Goal: Navigation & Orientation: Find specific page/section

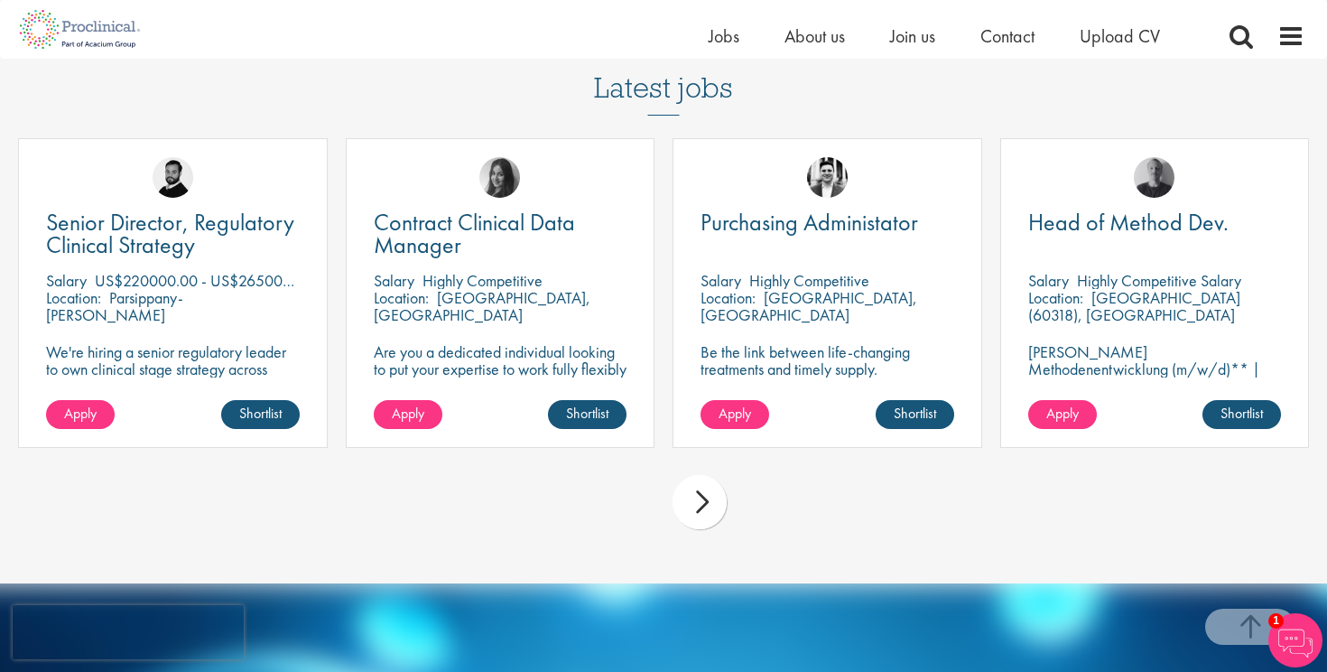
scroll to position [946, 0]
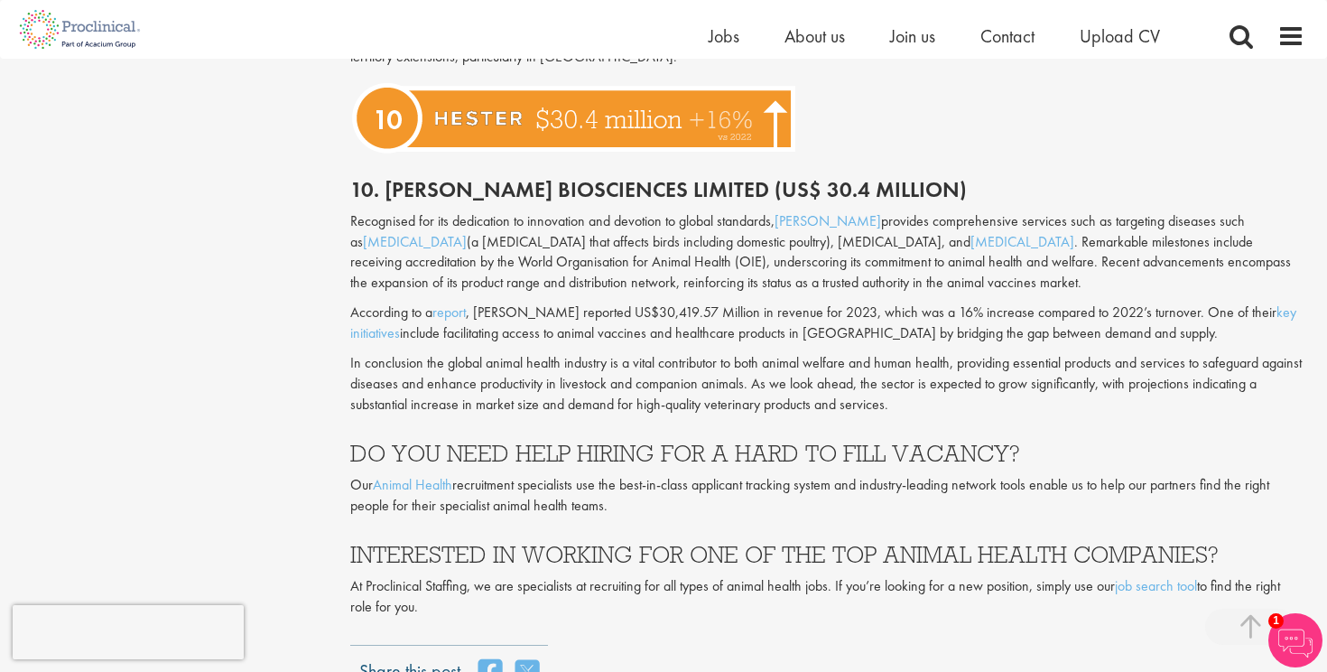
scroll to position [4412, 0]
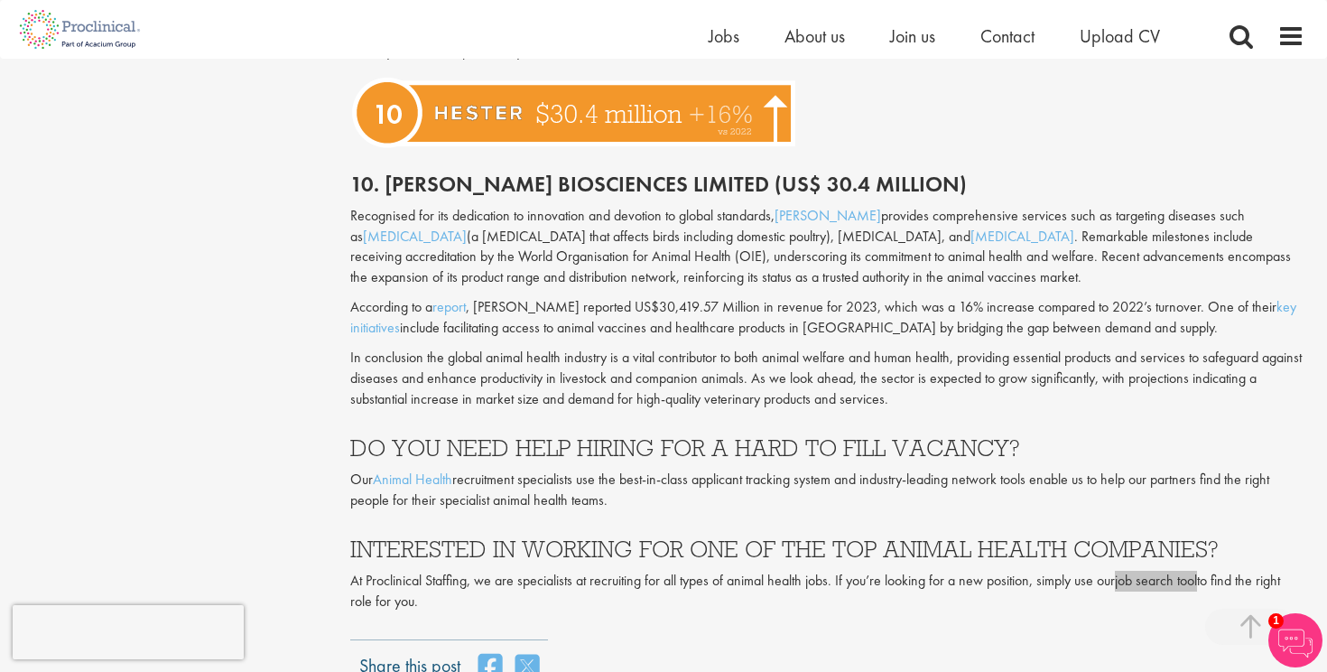
drag, startPoint x: 1152, startPoint y: 541, endPoint x: 1061, endPoint y: 43, distance: 505.8
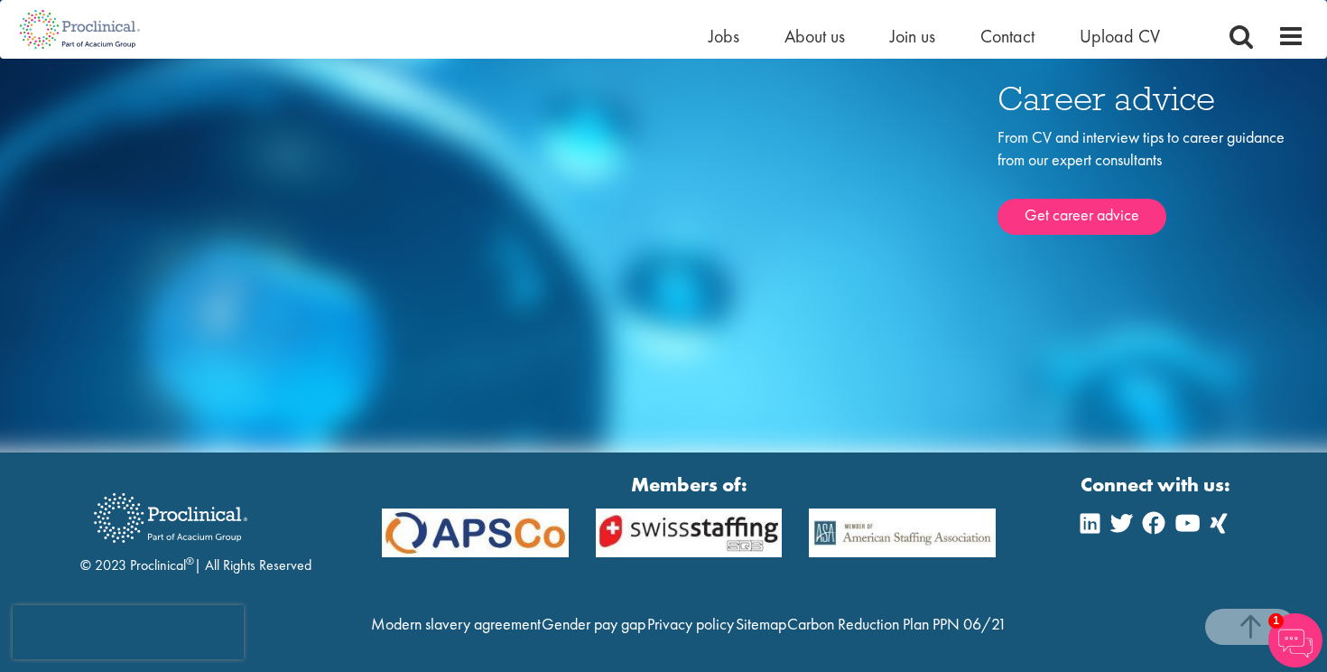
scroll to position [6270, 0]
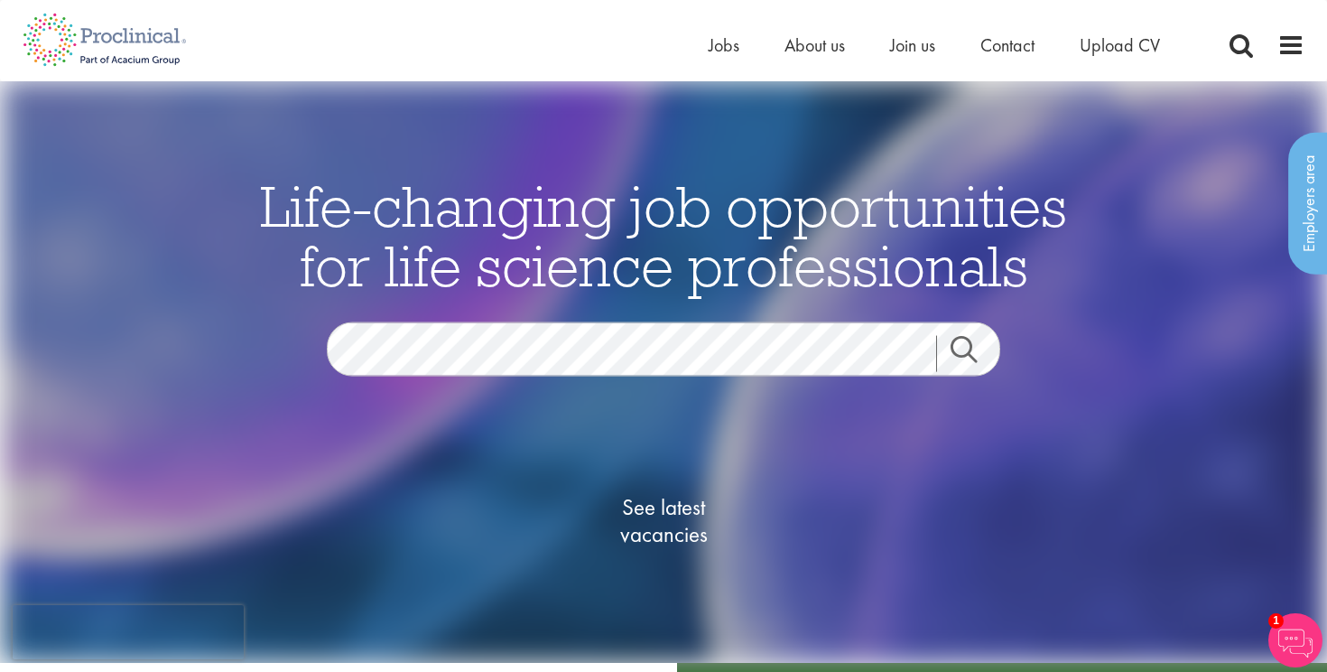
click at [963, 348] on link "Search" at bounding box center [975, 354] width 78 height 36
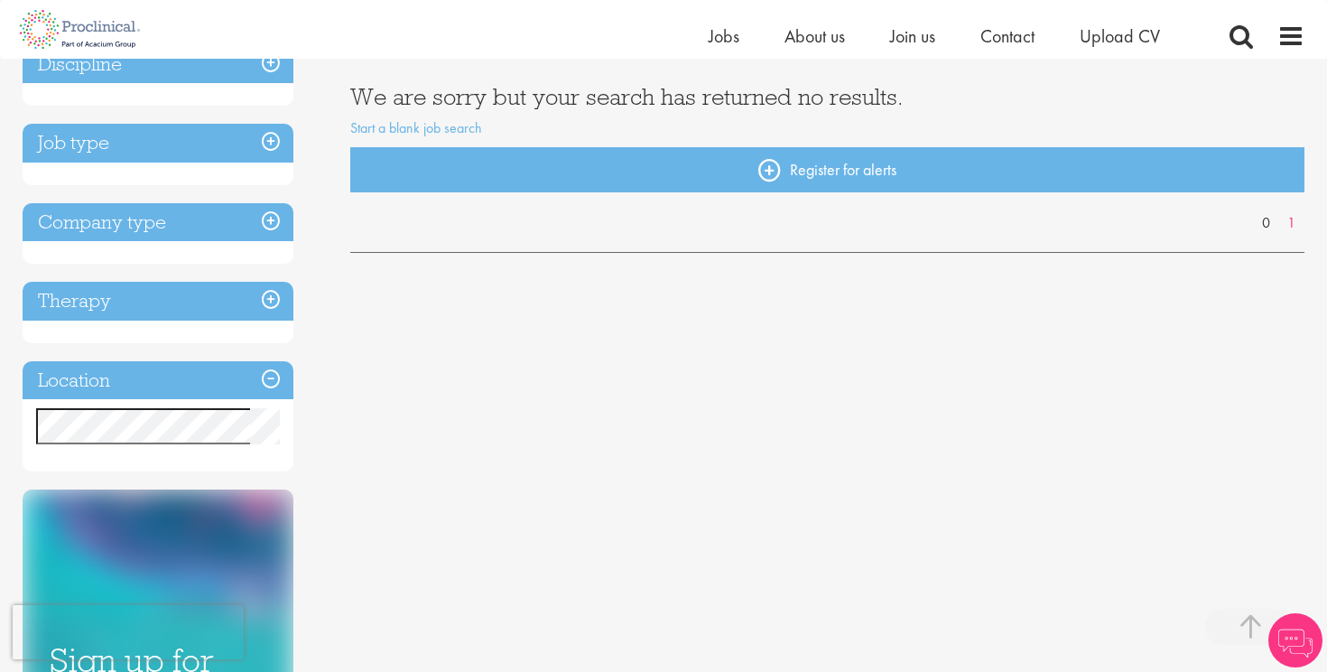
scroll to position [314, 0]
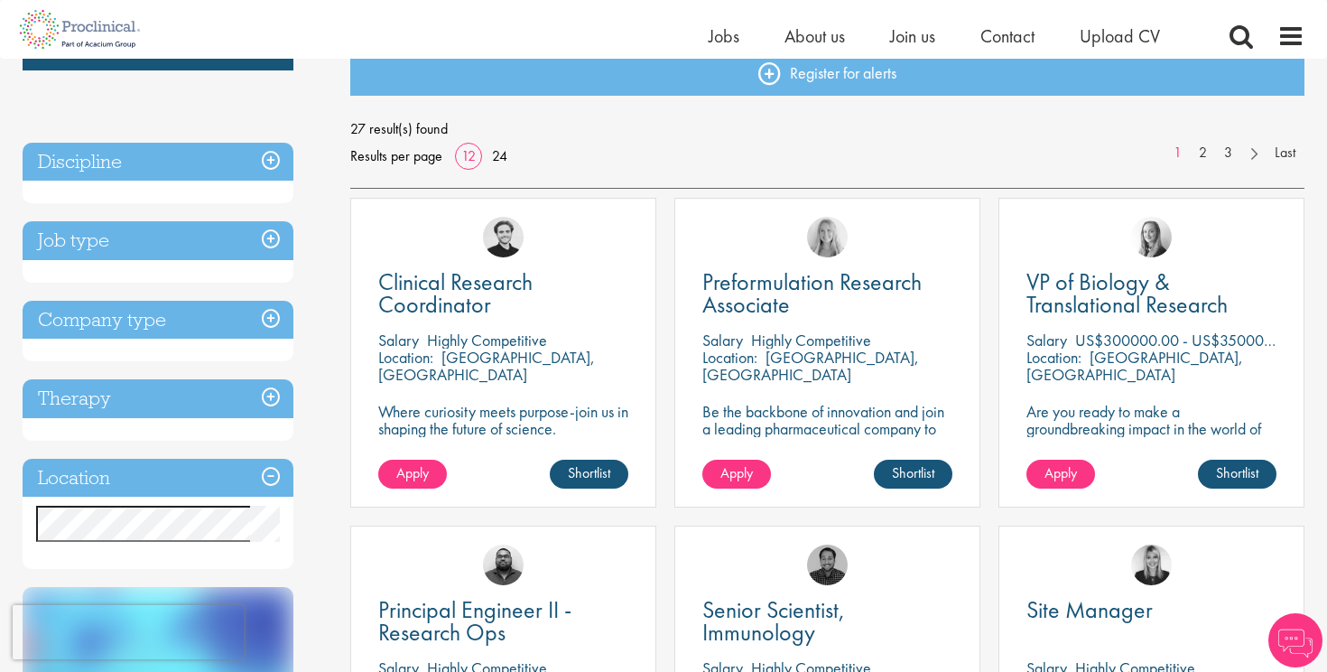
scroll to position [215, 0]
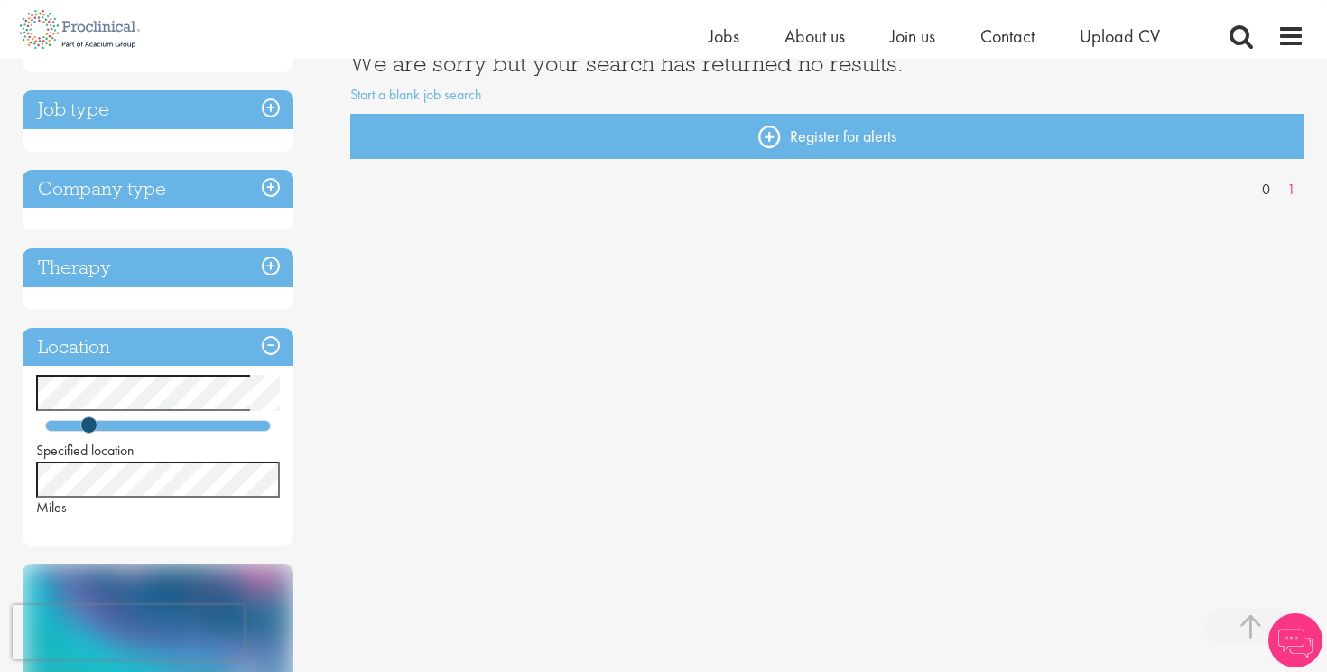
scroll to position [343, 0]
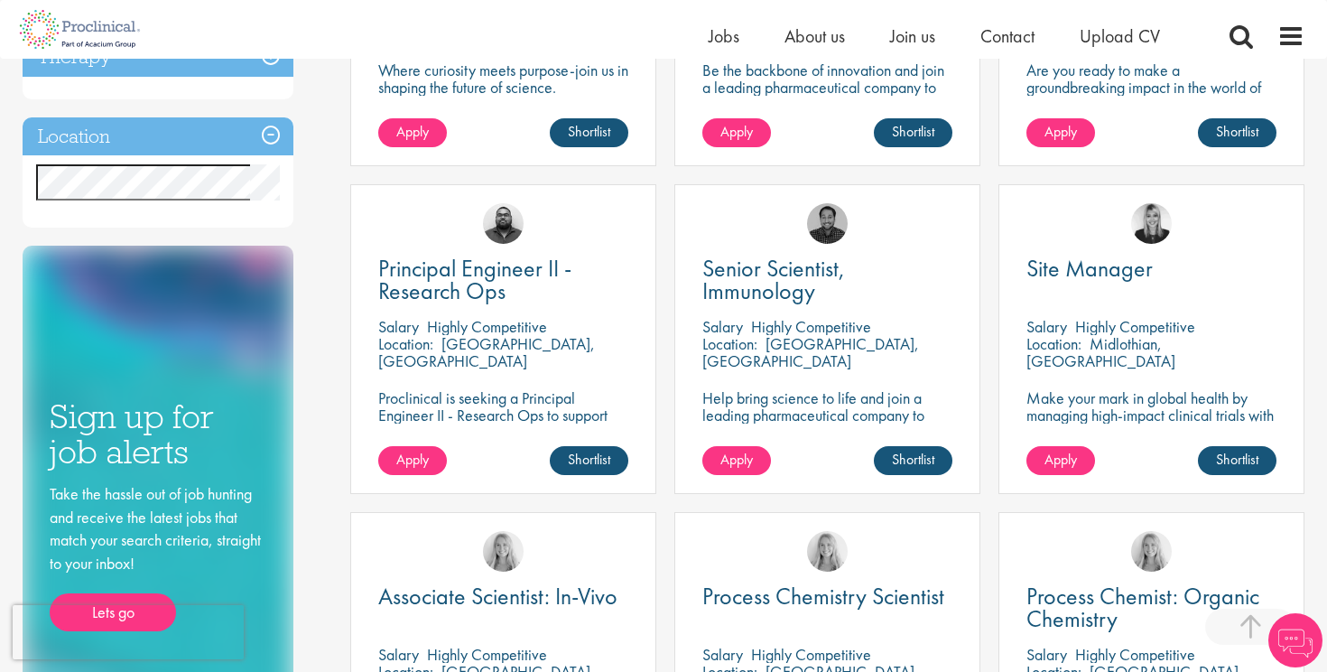
scroll to position [518, 0]
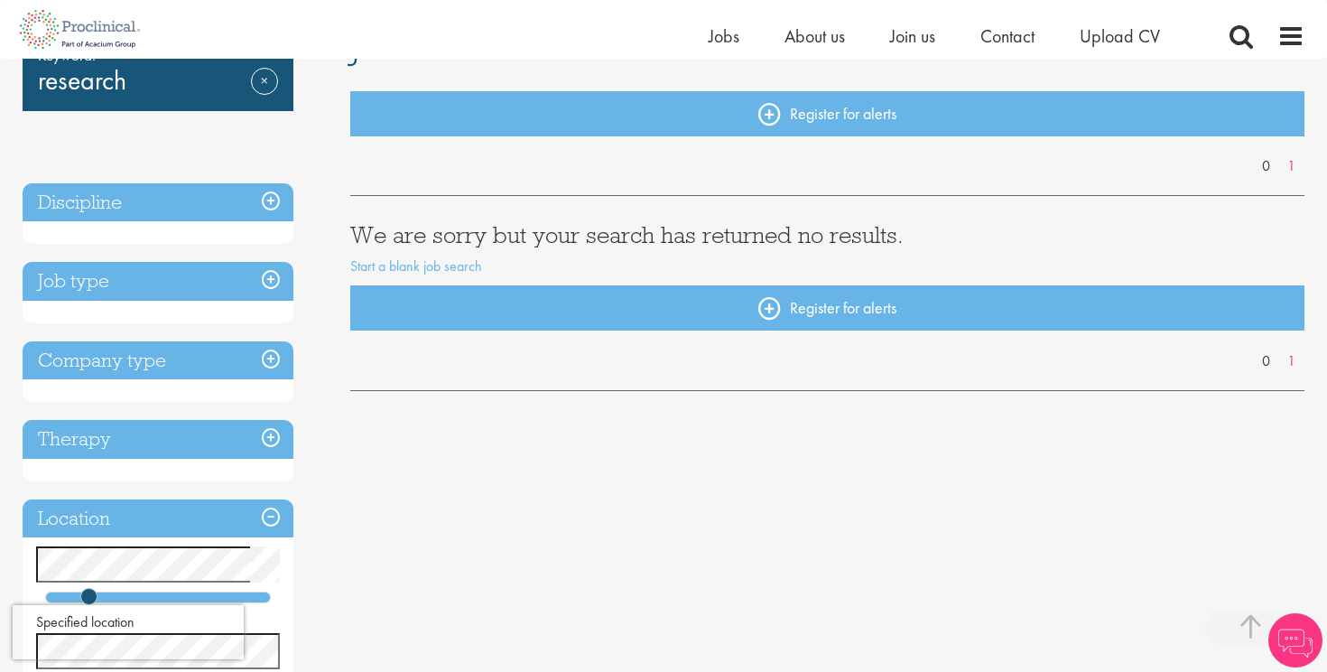
scroll to position [434, 0]
